Goal: Information Seeking & Learning: Learn about a topic

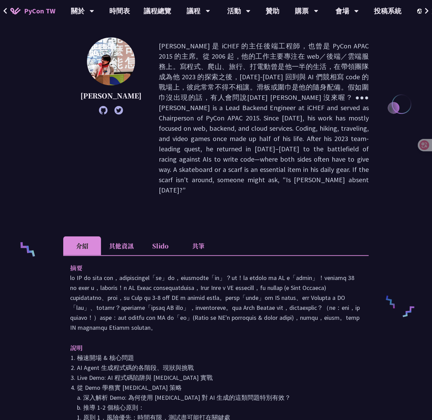
click at [168, 237] on li "Slido" at bounding box center [160, 246] width 38 height 19
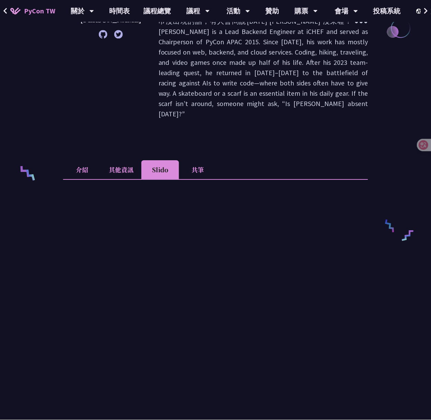
scroll to position [275, 0]
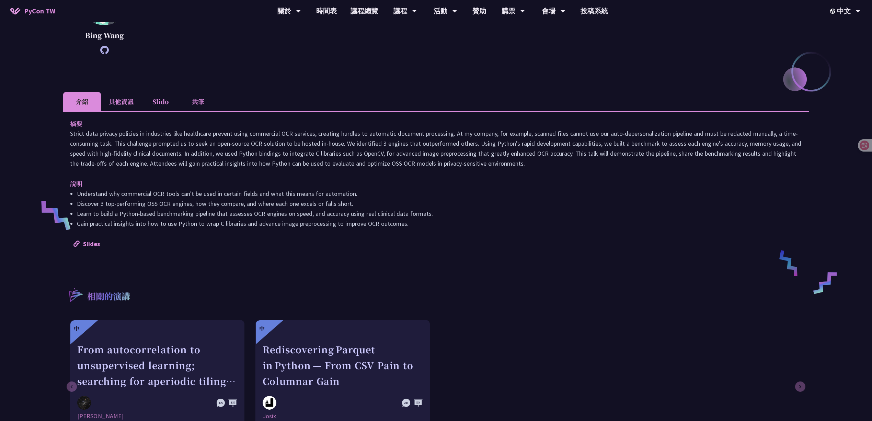
scroll to position [137, 0]
click at [124, 104] on li "其他資訊" at bounding box center [121, 102] width 41 height 19
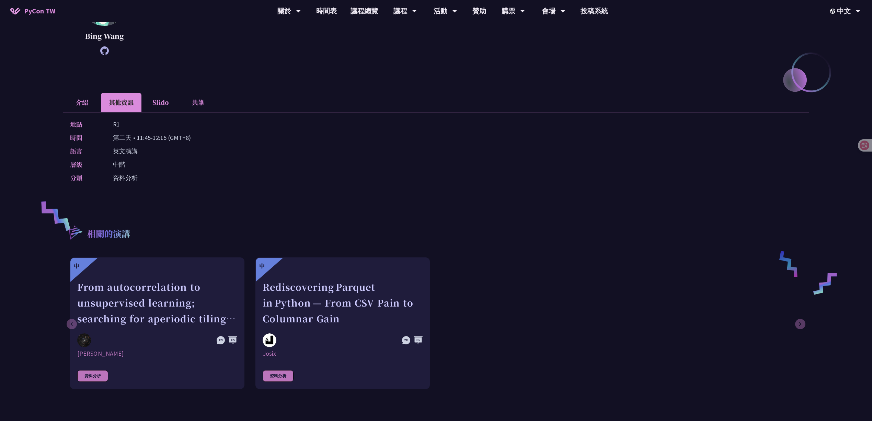
click at [89, 100] on li "介紹" at bounding box center [82, 102] width 38 height 19
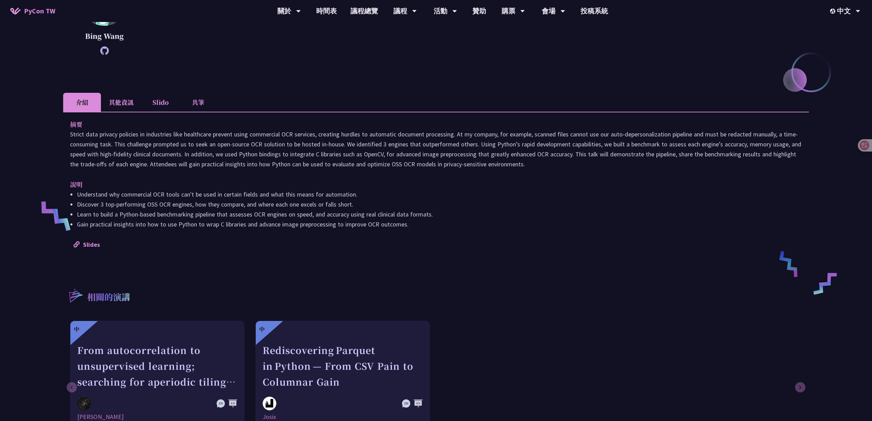
click at [154, 100] on li "Slido" at bounding box center [160, 102] width 38 height 19
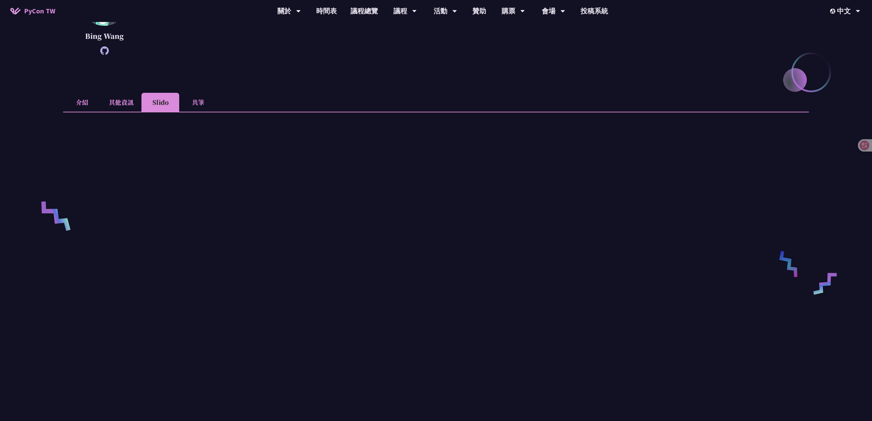
click at [81, 102] on li "介紹" at bounding box center [82, 102] width 38 height 19
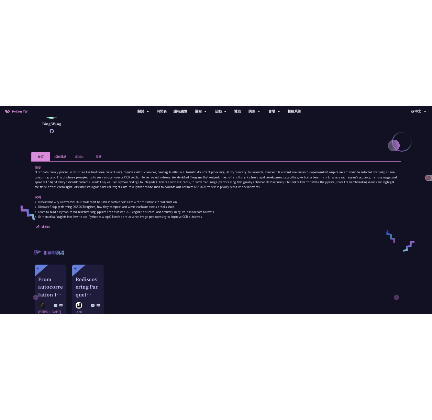
scroll to position [151, 0]
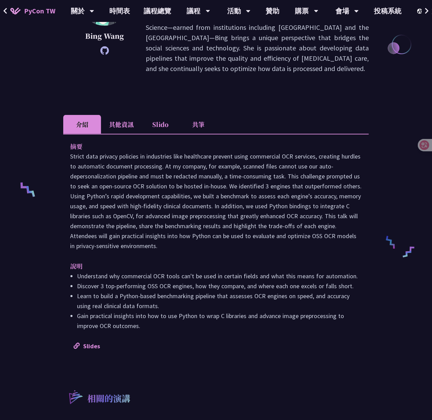
click at [169, 117] on li "Slido" at bounding box center [160, 124] width 38 height 19
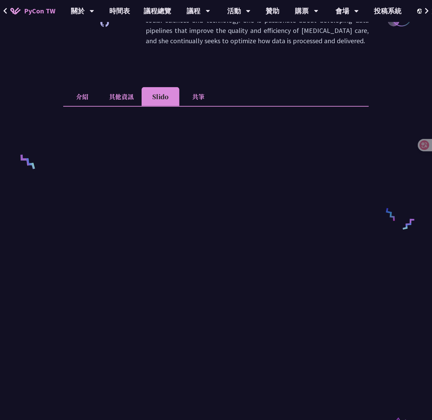
scroll to position [164, 0]
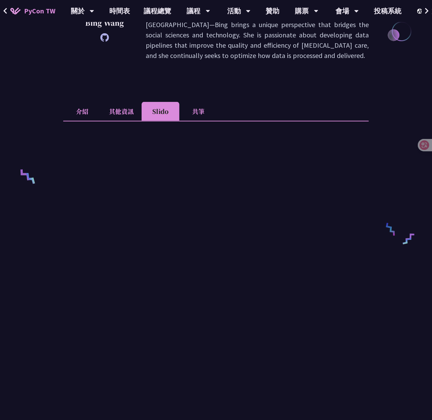
click at [48, 254] on div "From Pixels to Text: Evaluating Open-Source OCR Models on Japanese Medical Docu…" at bounding box center [216, 246] width 432 height 820
click at [36, 246] on div "From Pixels to Text: Evaluating Open-Source OCR Models on Japanese Medical Docu…" at bounding box center [216, 246] width 432 height 820
click at [36, 269] on div "From Pixels to Text: Evaluating Open-Source OCR Models on Japanese Medical Docu…" at bounding box center [216, 246] width 432 height 820
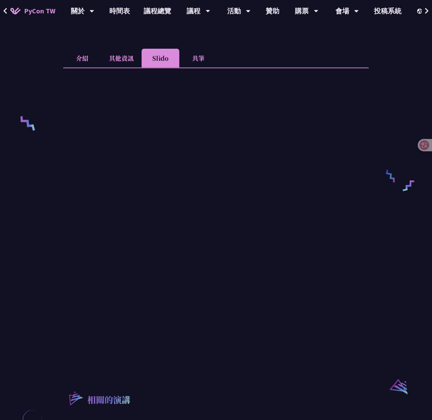
scroll to position [218, 0]
click at [3, 251] on div "From Pixels to Text: Evaluating Open-Source OCR Models on Japanese Medical Docu…" at bounding box center [216, 192] width 432 height 820
